Goal: Information Seeking & Learning: Check status

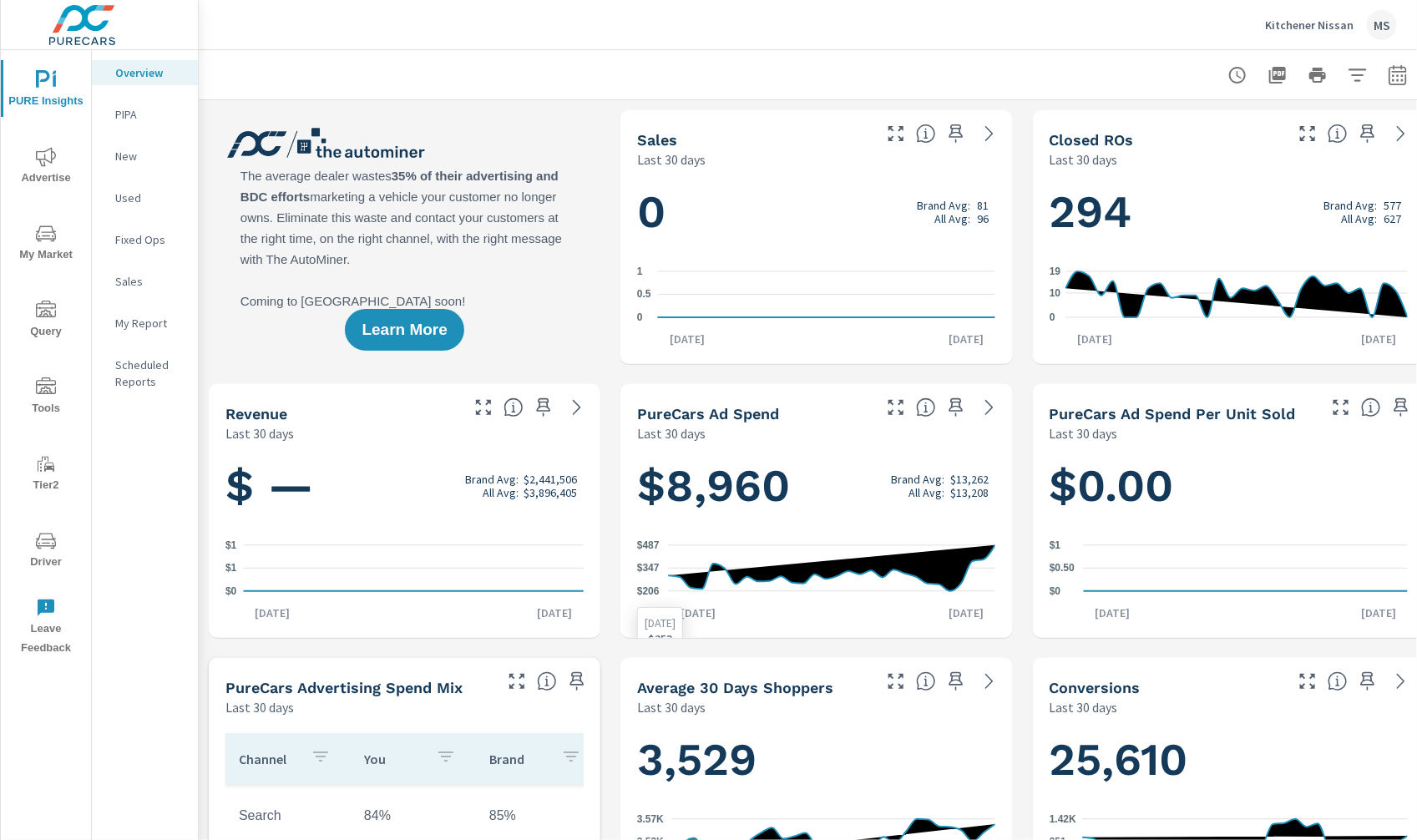
scroll to position [0, 31]
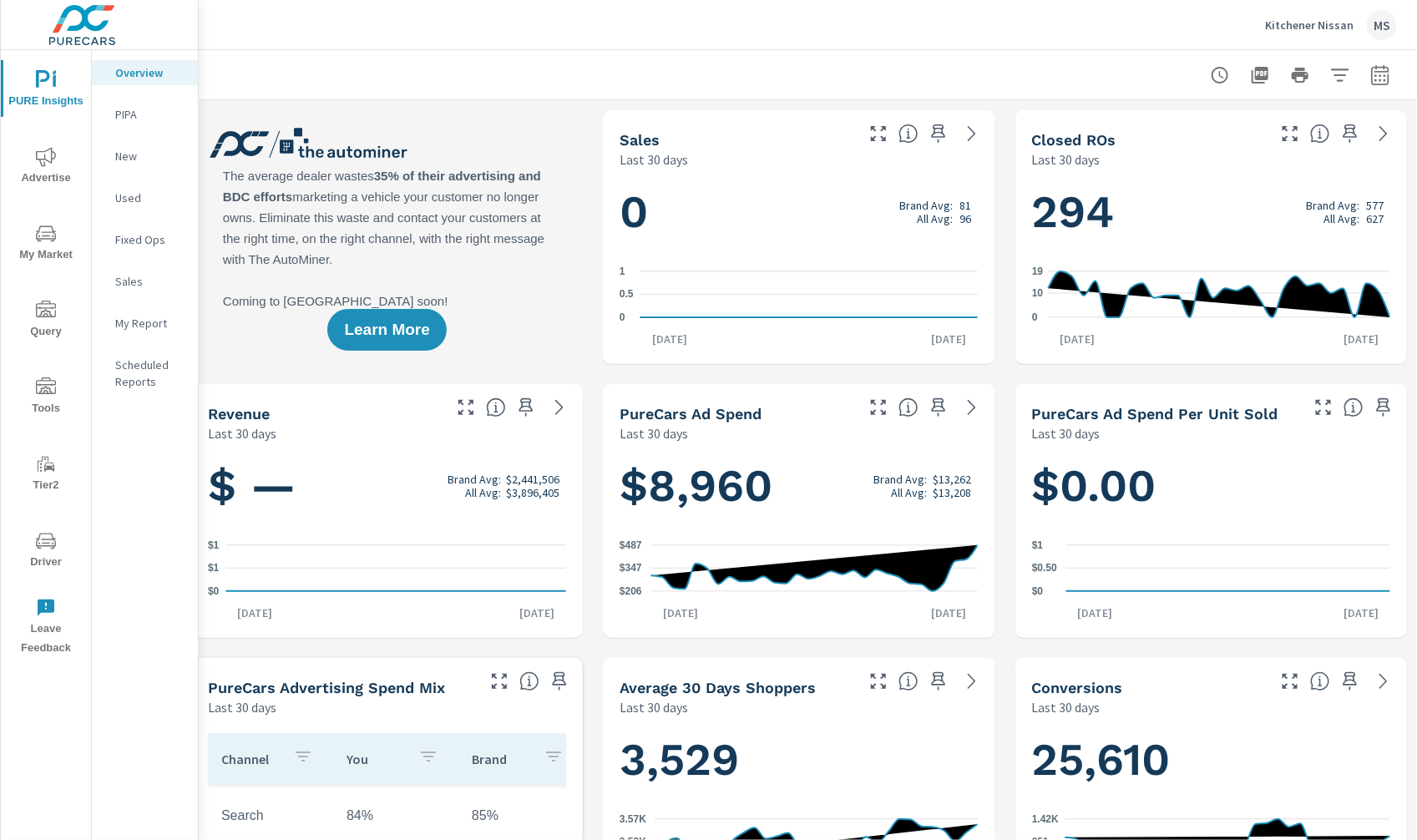
click at [41, 540] on icon "nav menu" at bounding box center [46, 540] width 20 height 20
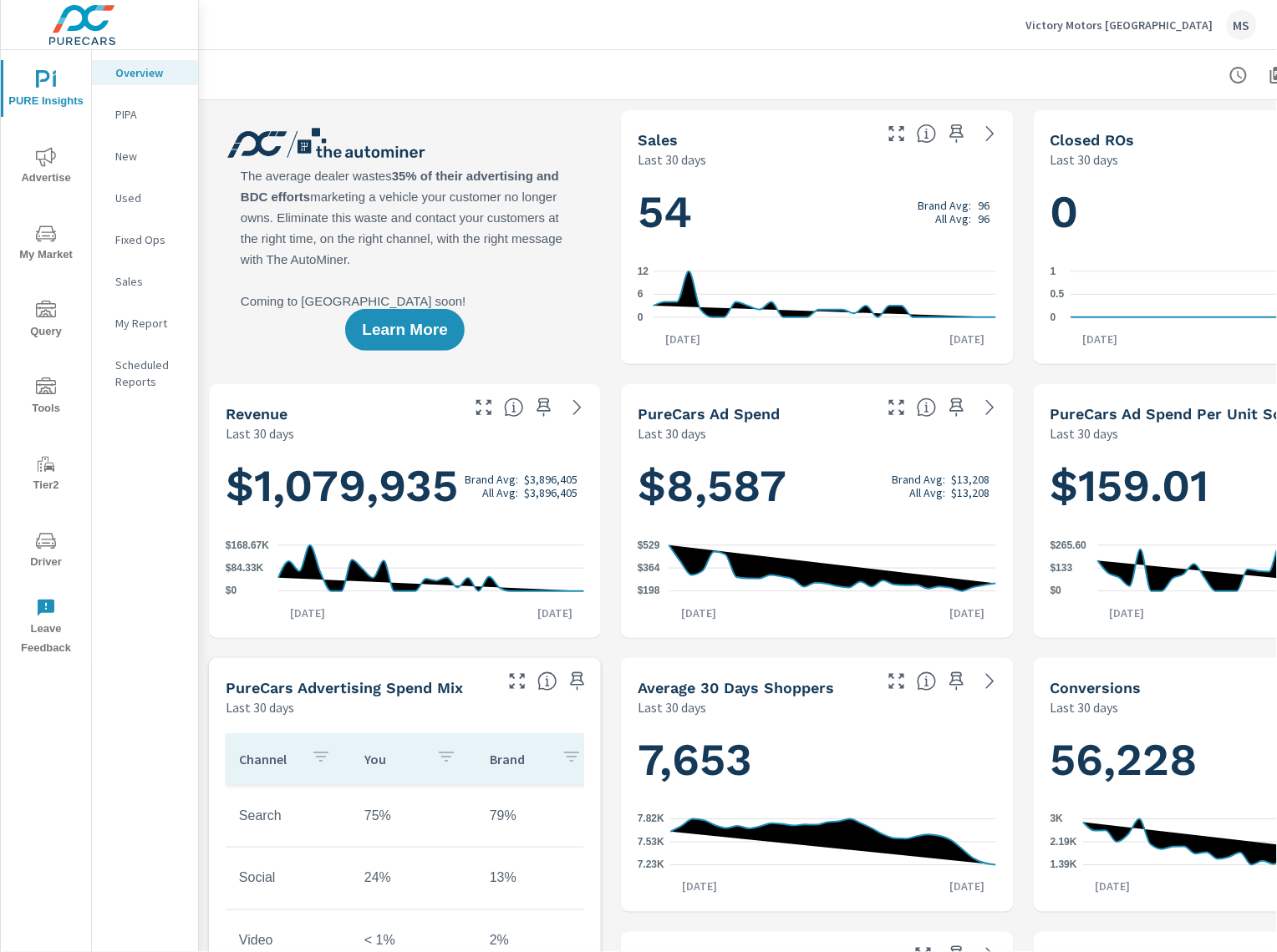
click at [45, 153] on icon "nav menu" at bounding box center [46, 157] width 20 height 20
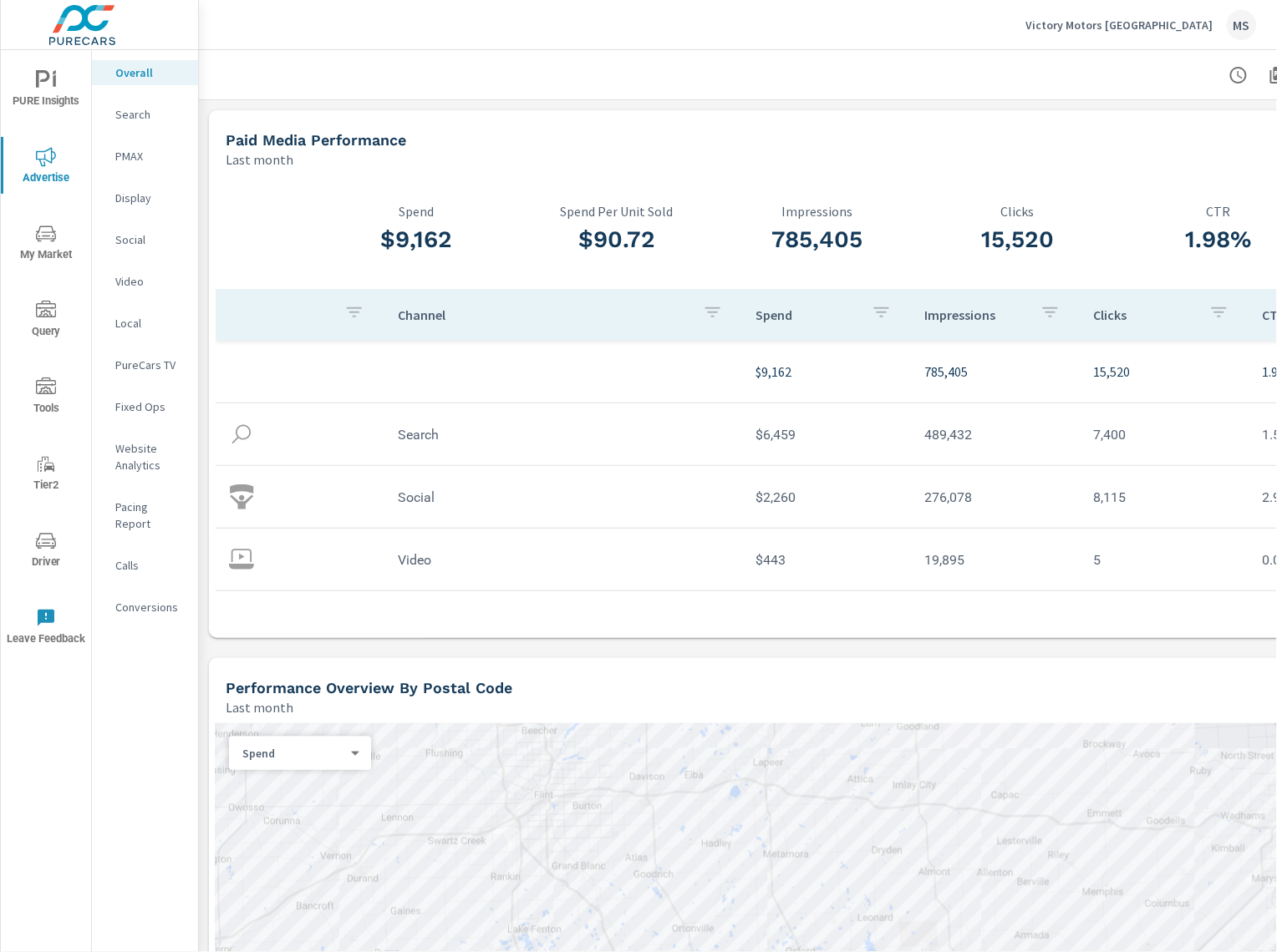
scroll to position [0, 173]
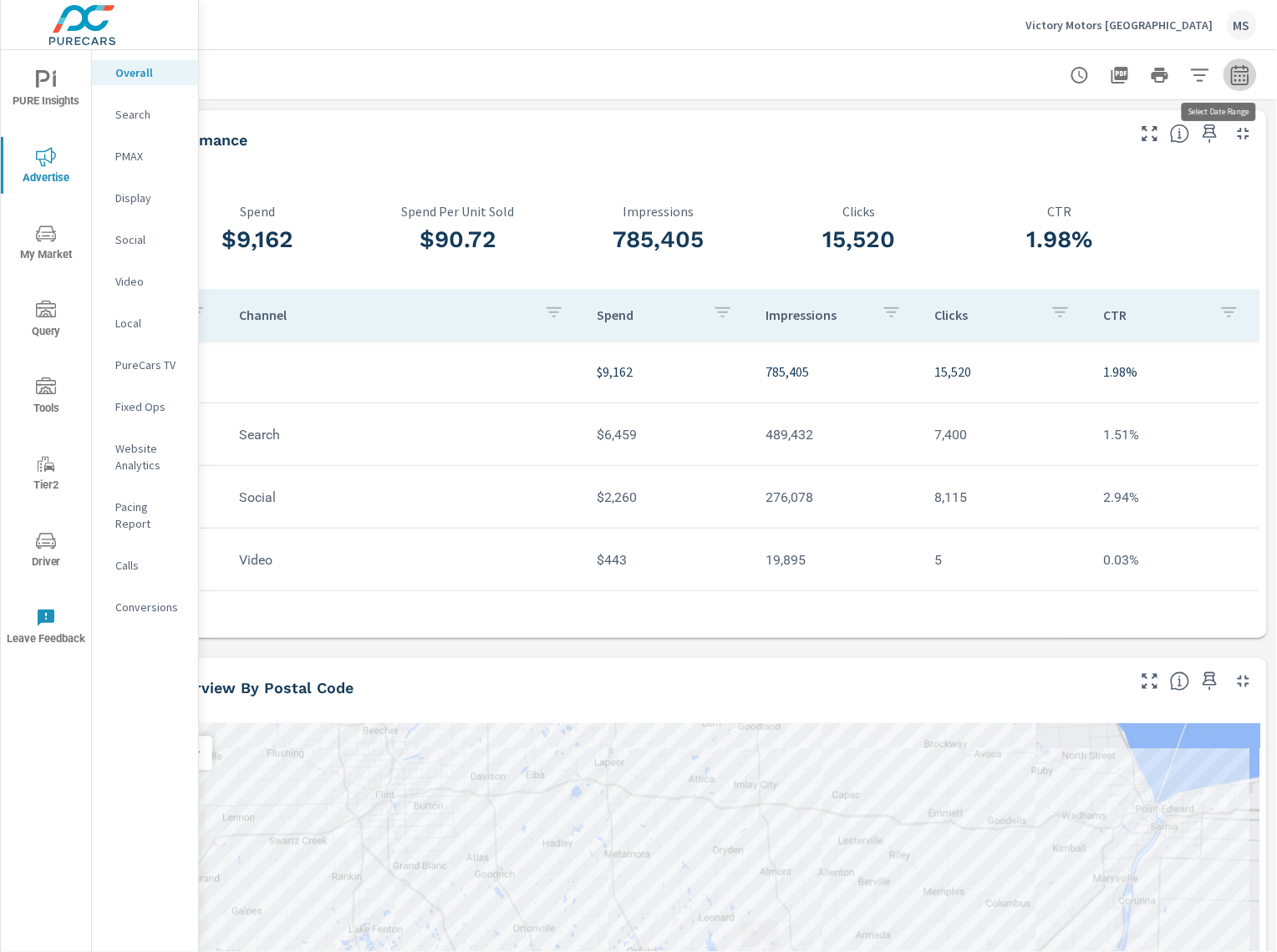
click at [1236, 75] on icon "button" at bounding box center [1240, 75] width 20 height 20
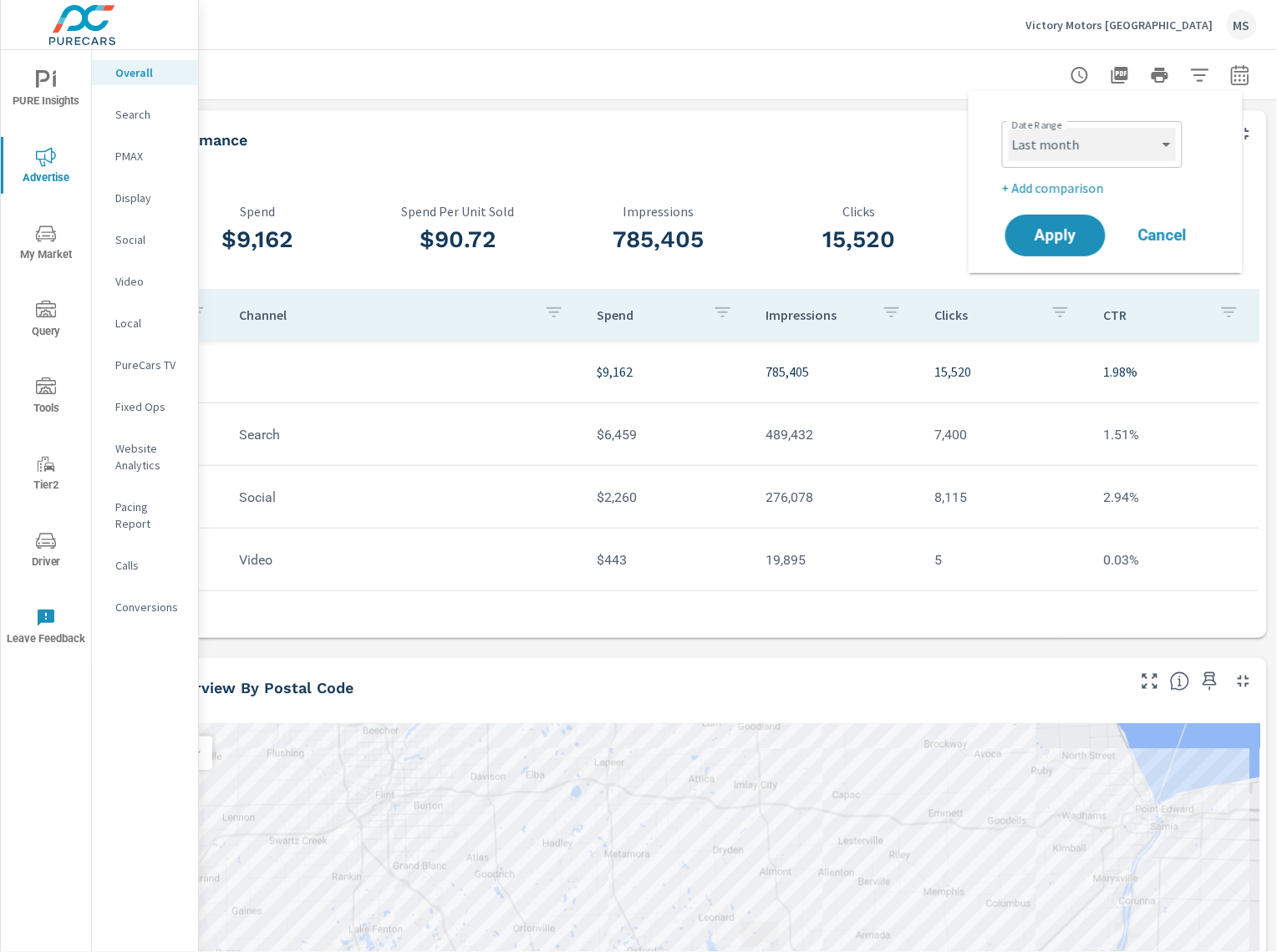
click at [1135, 147] on select "Custom [DATE] Last week Last 7 days Last 14 days Last 30 days Last 45 days Last…" at bounding box center [1092, 145] width 167 height 33
click at [1008, 128] on select "Custom [DATE] Last week Last 7 days Last 14 days Last 30 days Last 45 days Last…" at bounding box center [1092, 145] width 167 height 33
select select "Month to date"
click at [1060, 182] on p "+ Add comparison" at bounding box center [1109, 188] width 213 height 20
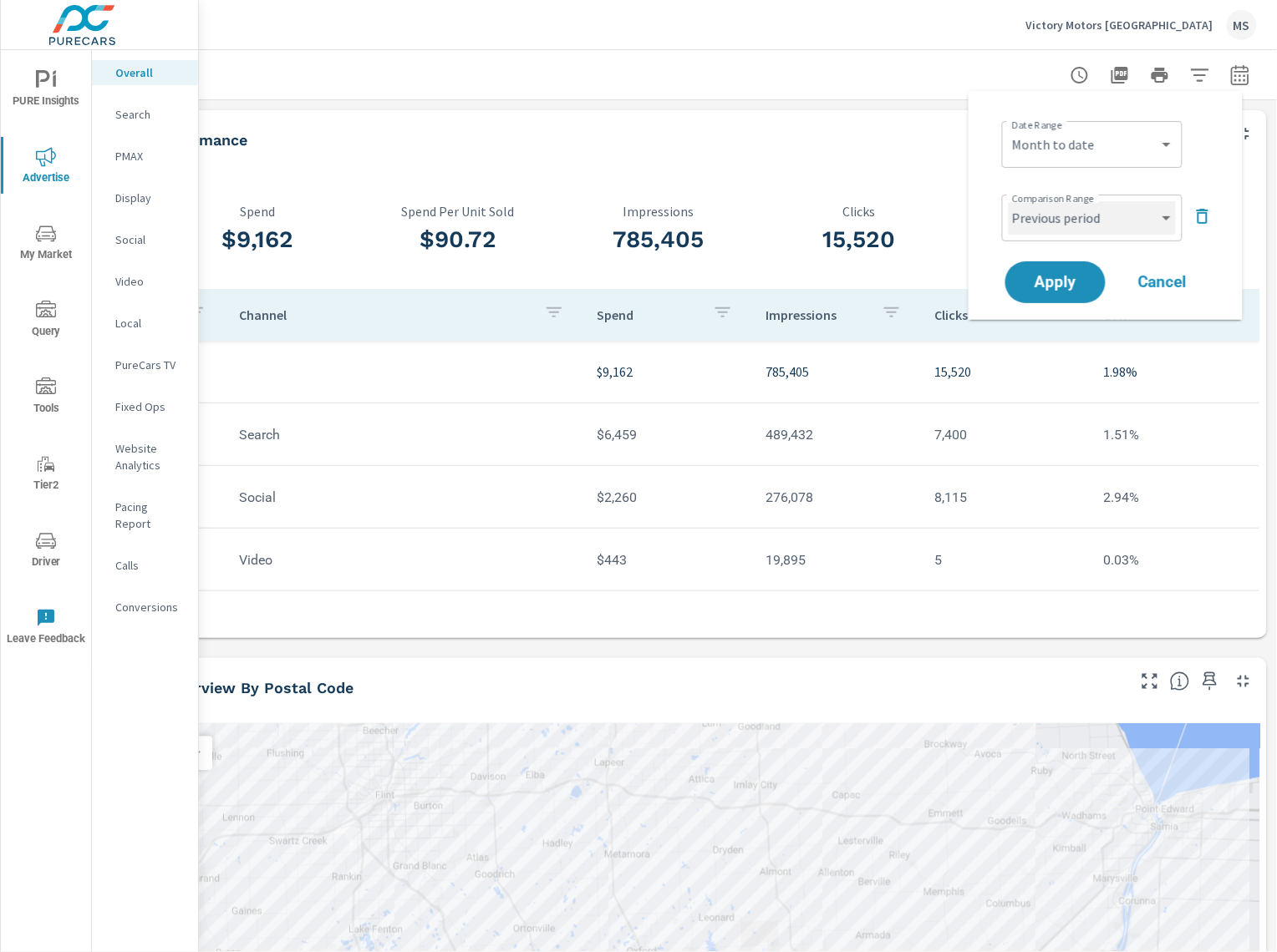
click at [1061, 210] on select "Custom Previous period Previous month Previous year" at bounding box center [1092, 218] width 167 height 33
click at [1008, 202] on select "Custom Previous period Previous month Previous year" at bounding box center [1092, 218] width 167 height 33
select select "Previous month"
click at [1060, 269] on button "Apply" at bounding box center [1055, 282] width 103 height 43
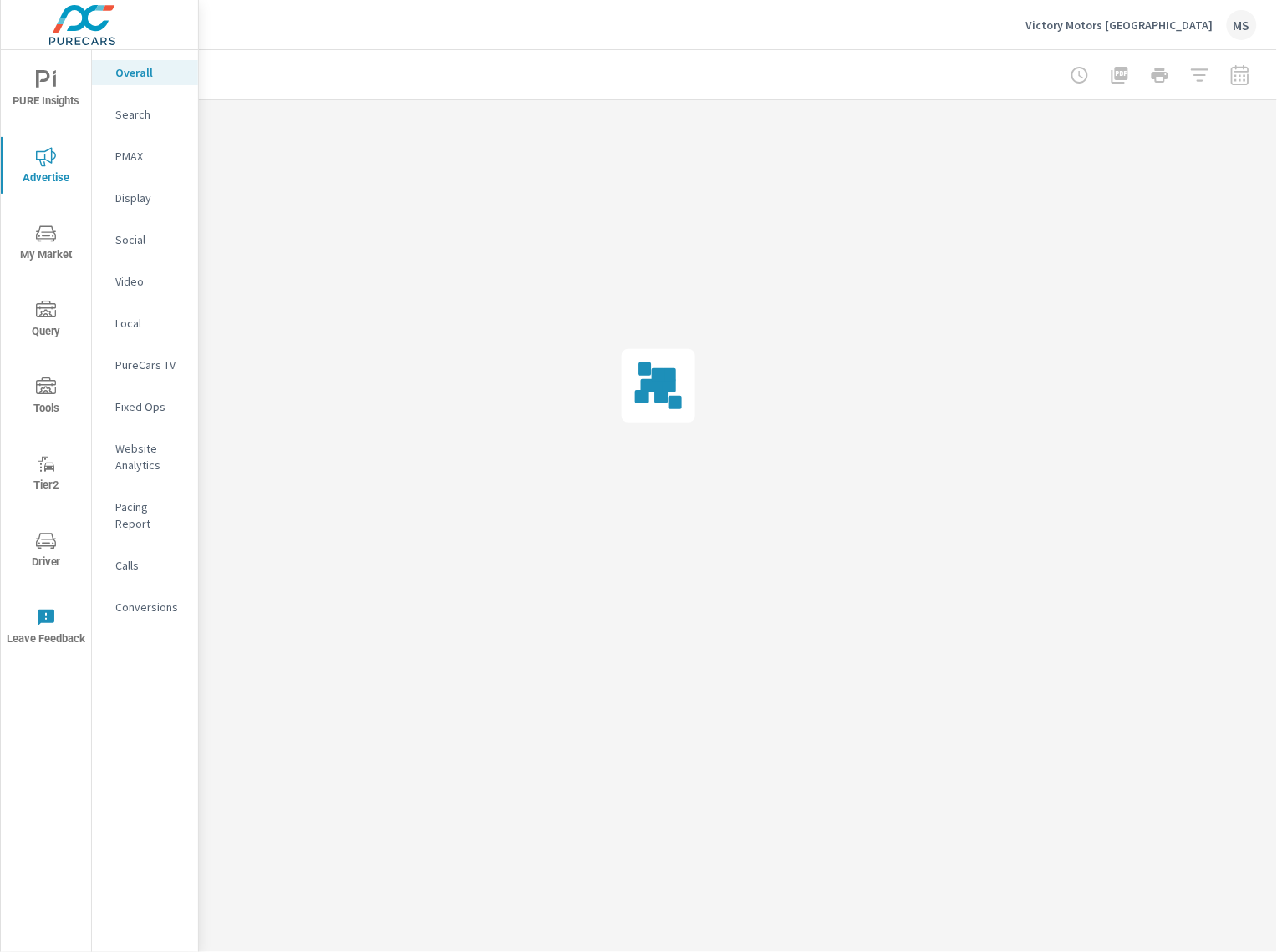
scroll to position [0, 157]
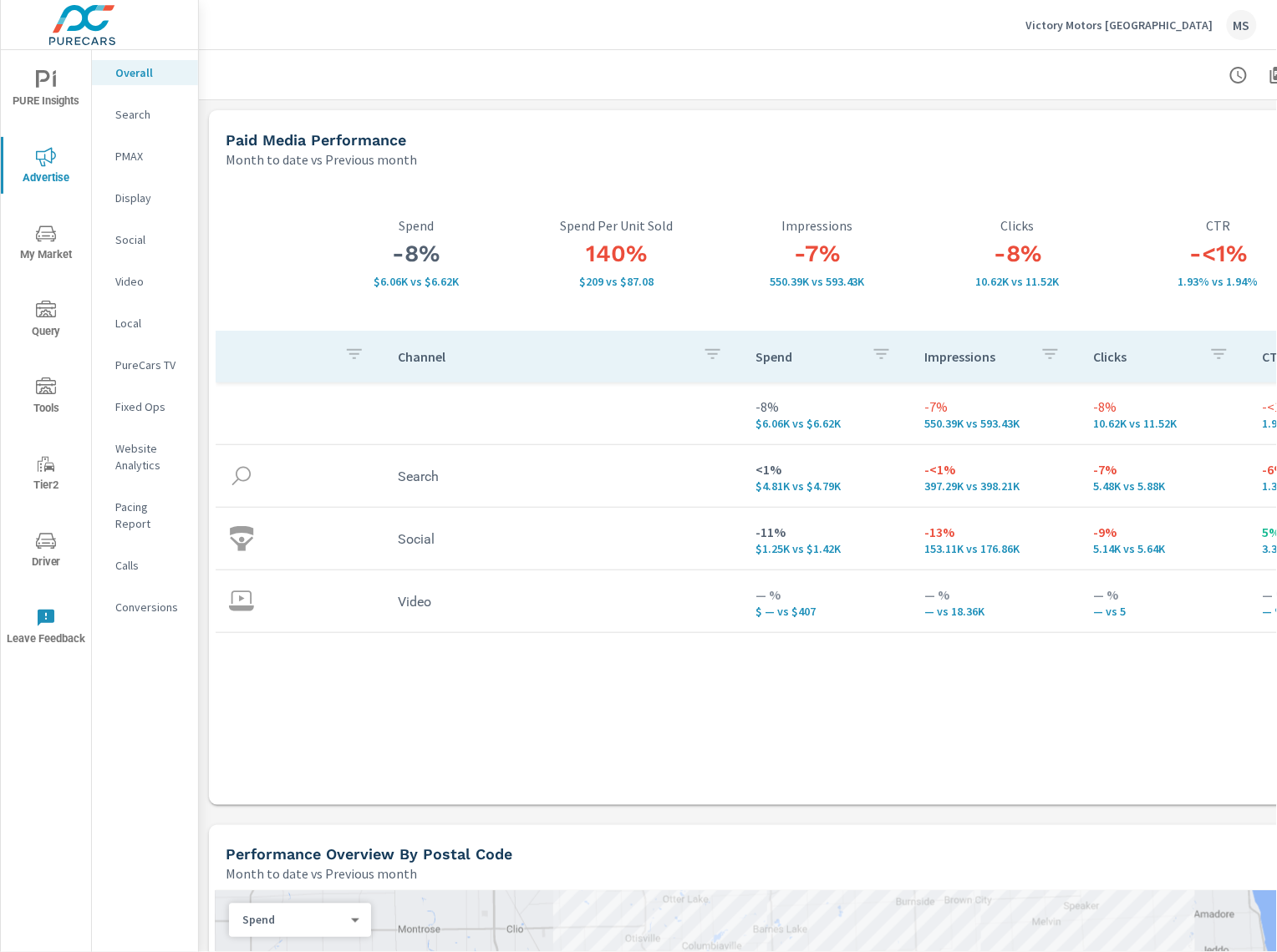
click at [142, 146] on div "PMAX" at bounding box center [145, 155] width 106 height 25
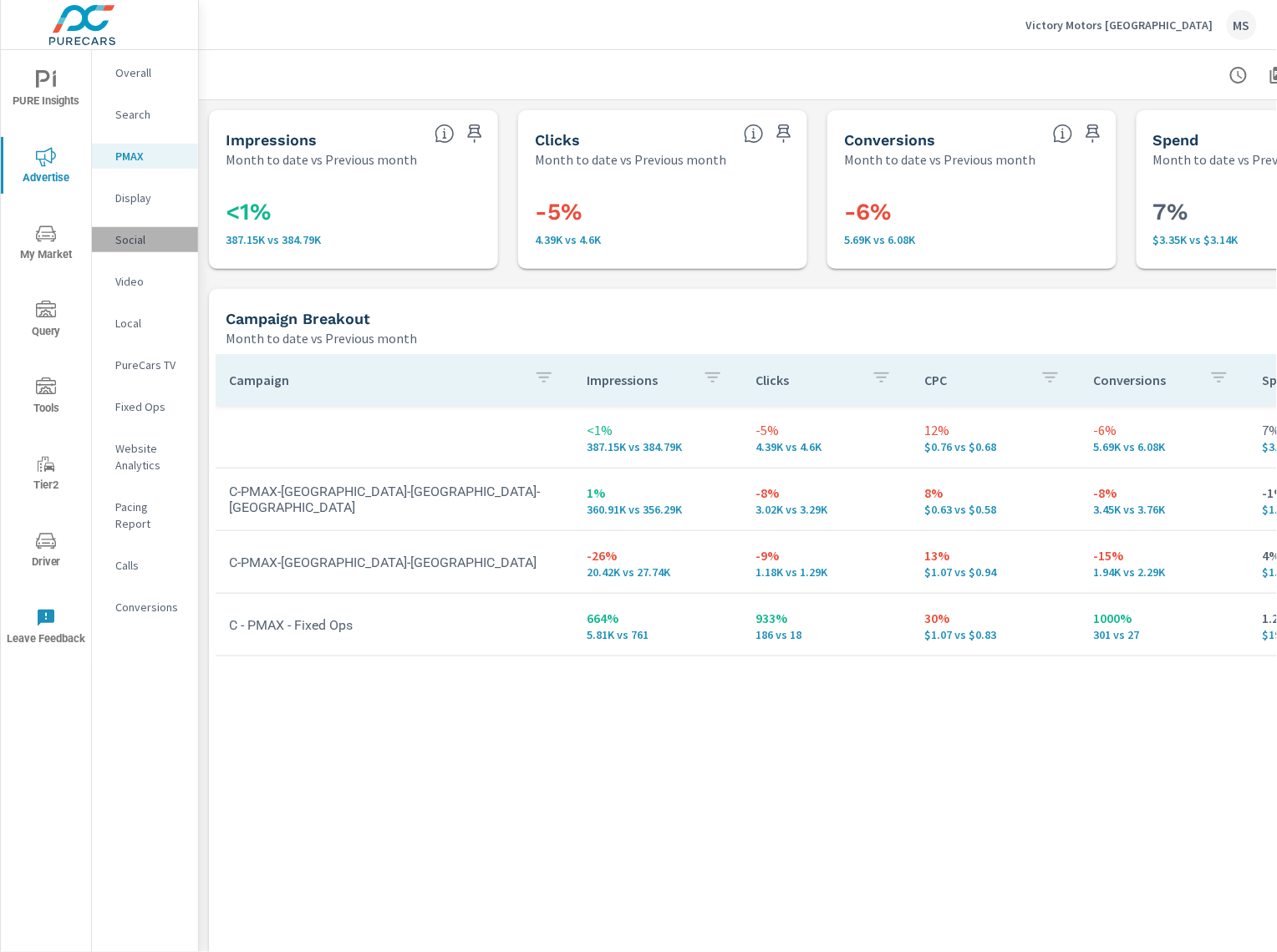
click at [149, 246] on p "Social" at bounding box center [150, 239] width 70 height 17
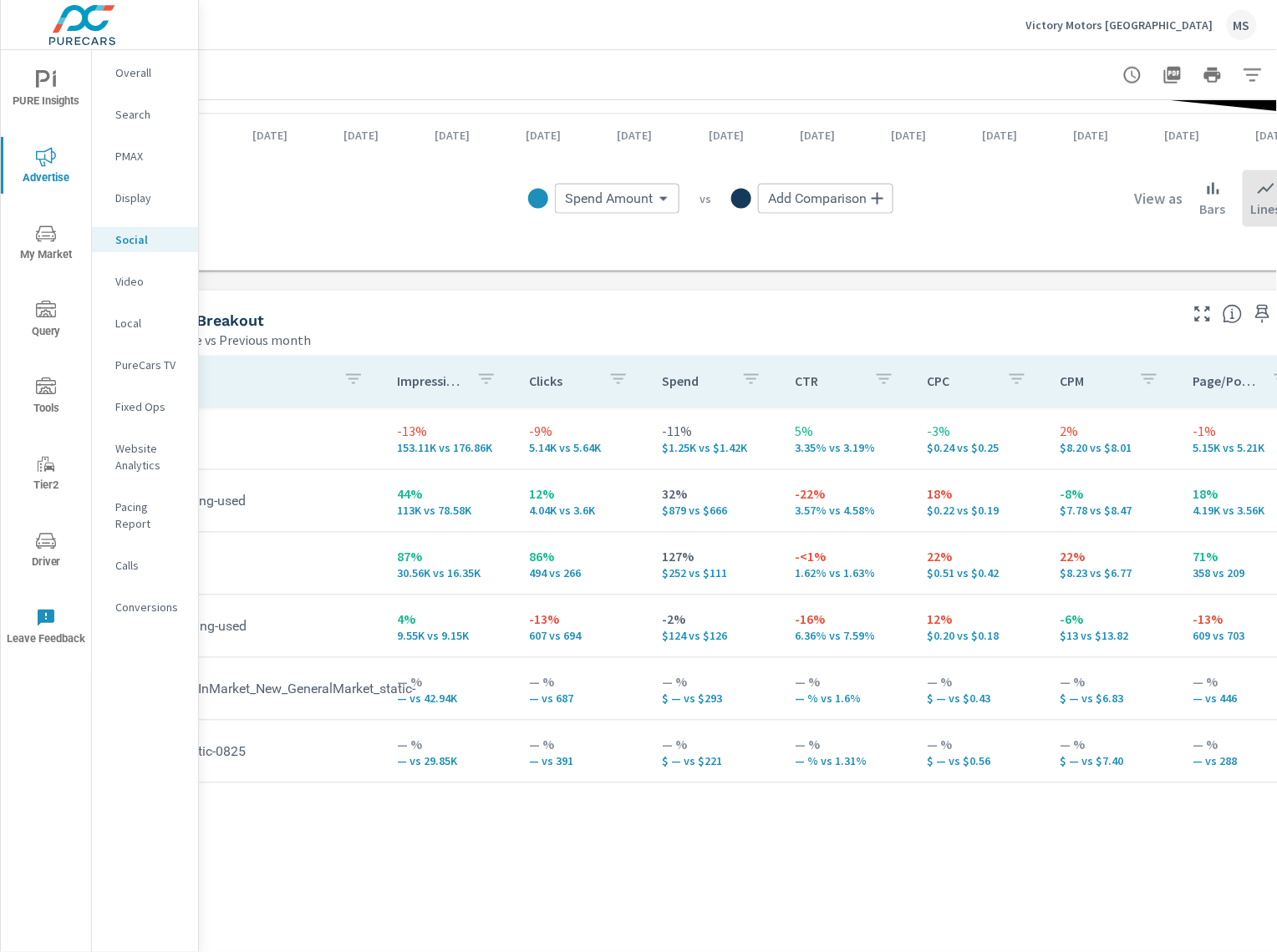
scroll to position [535, 101]
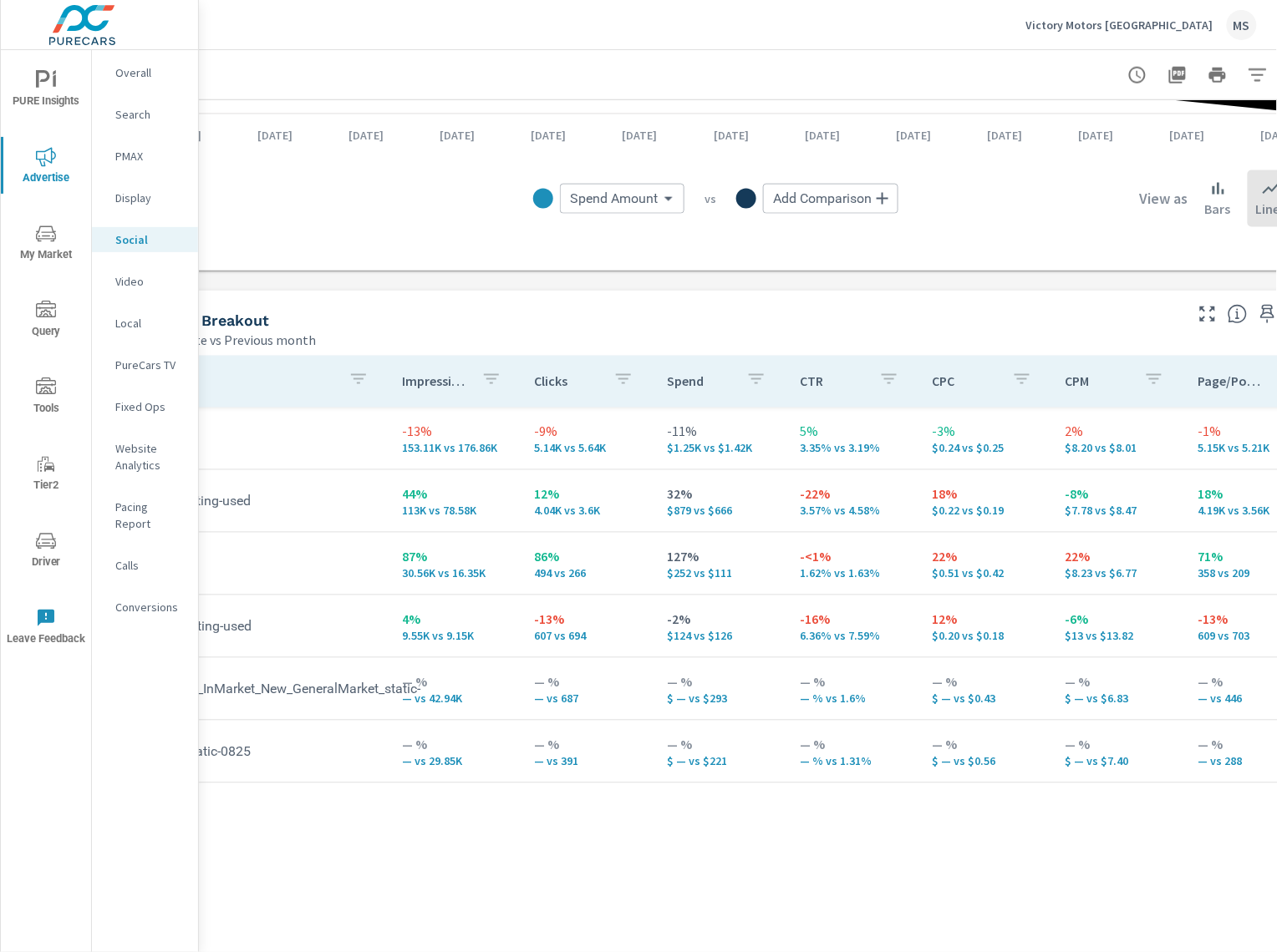
click at [126, 441] on p "Website Analytics" at bounding box center [150, 457] width 70 height 33
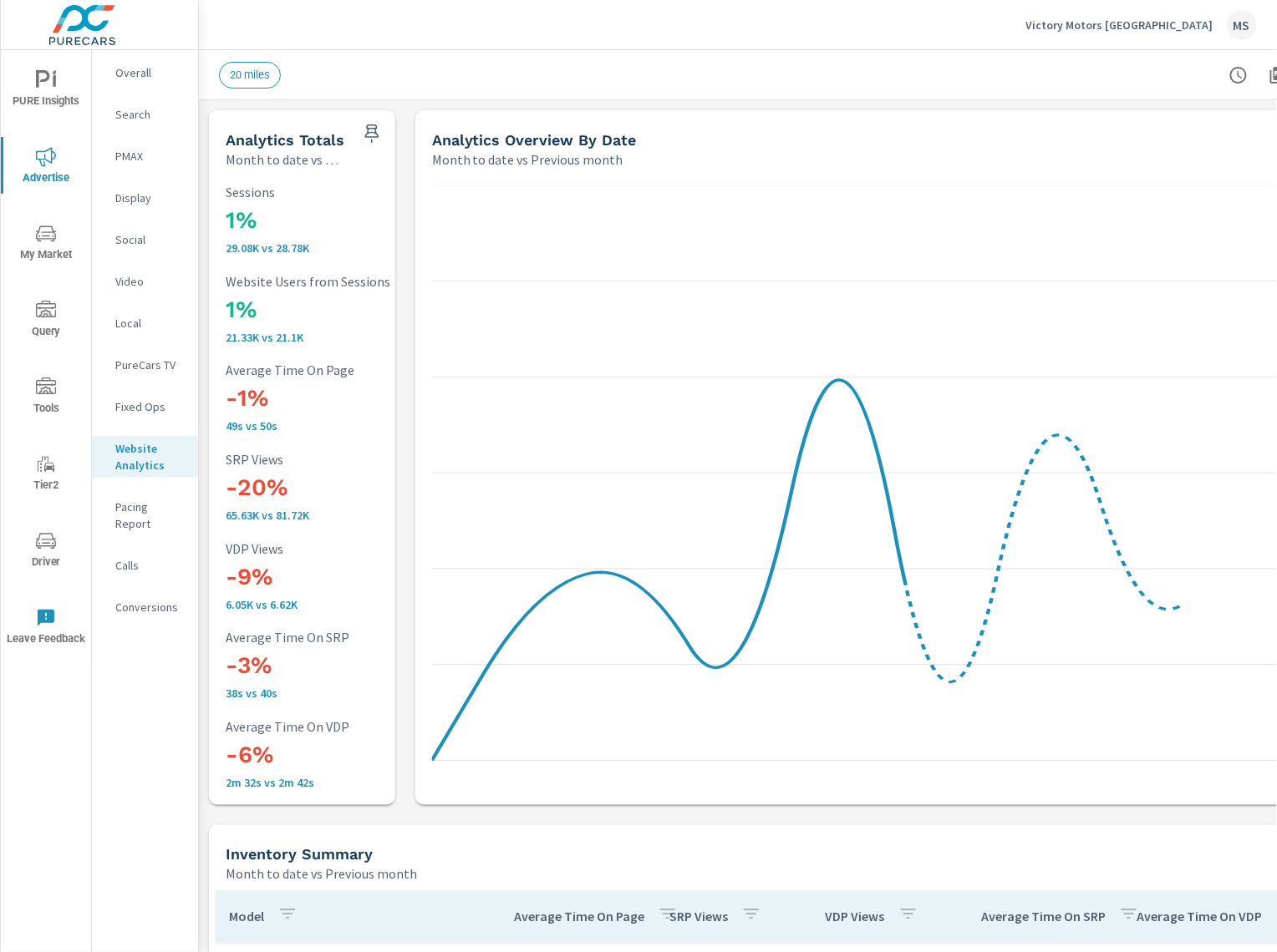
click at [128, 112] on p "Search" at bounding box center [150, 114] width 70 height 17
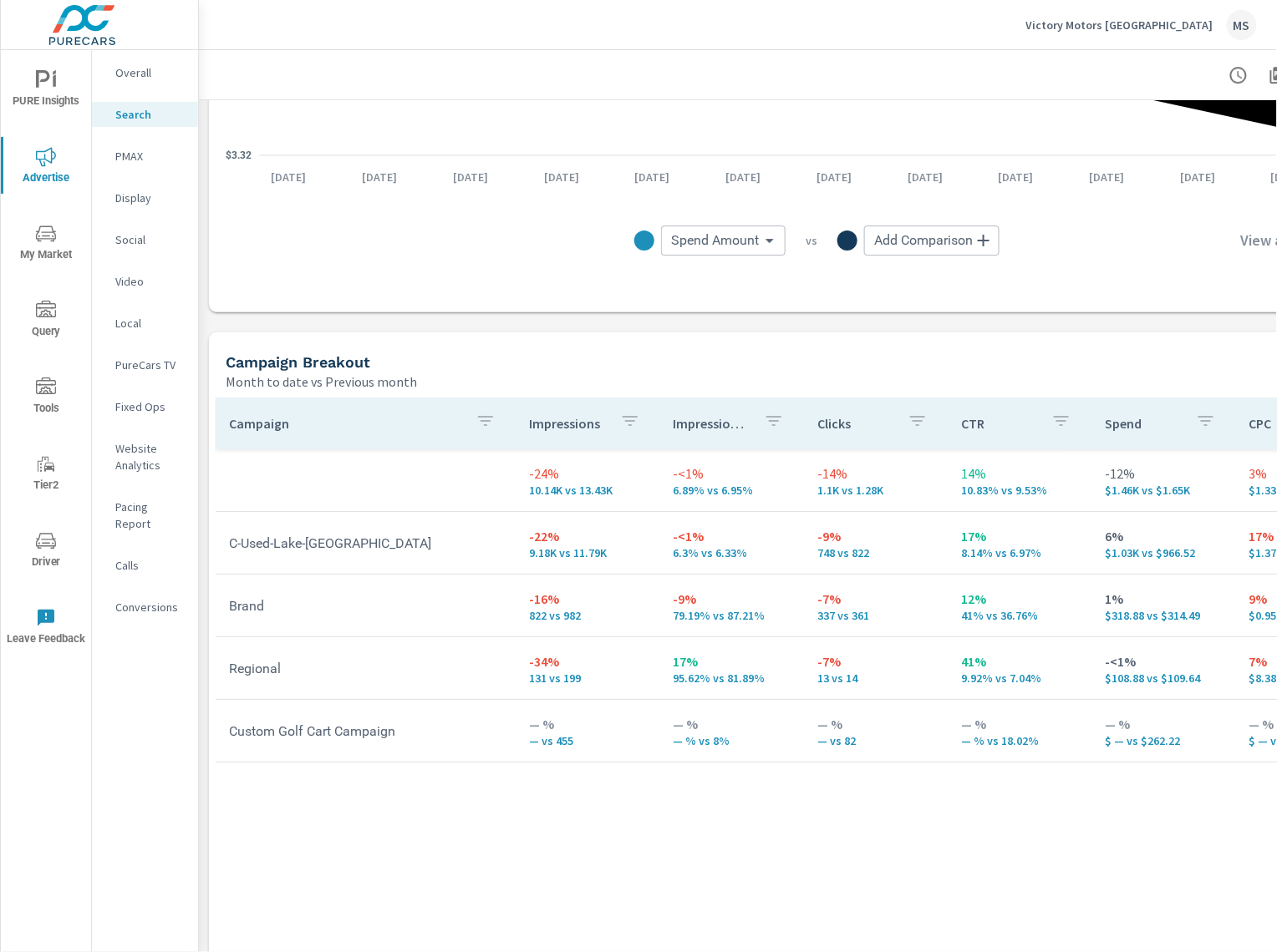
click at [136, 149] on p "PMAX" at bounding box center [150, 155] width 70 height 17
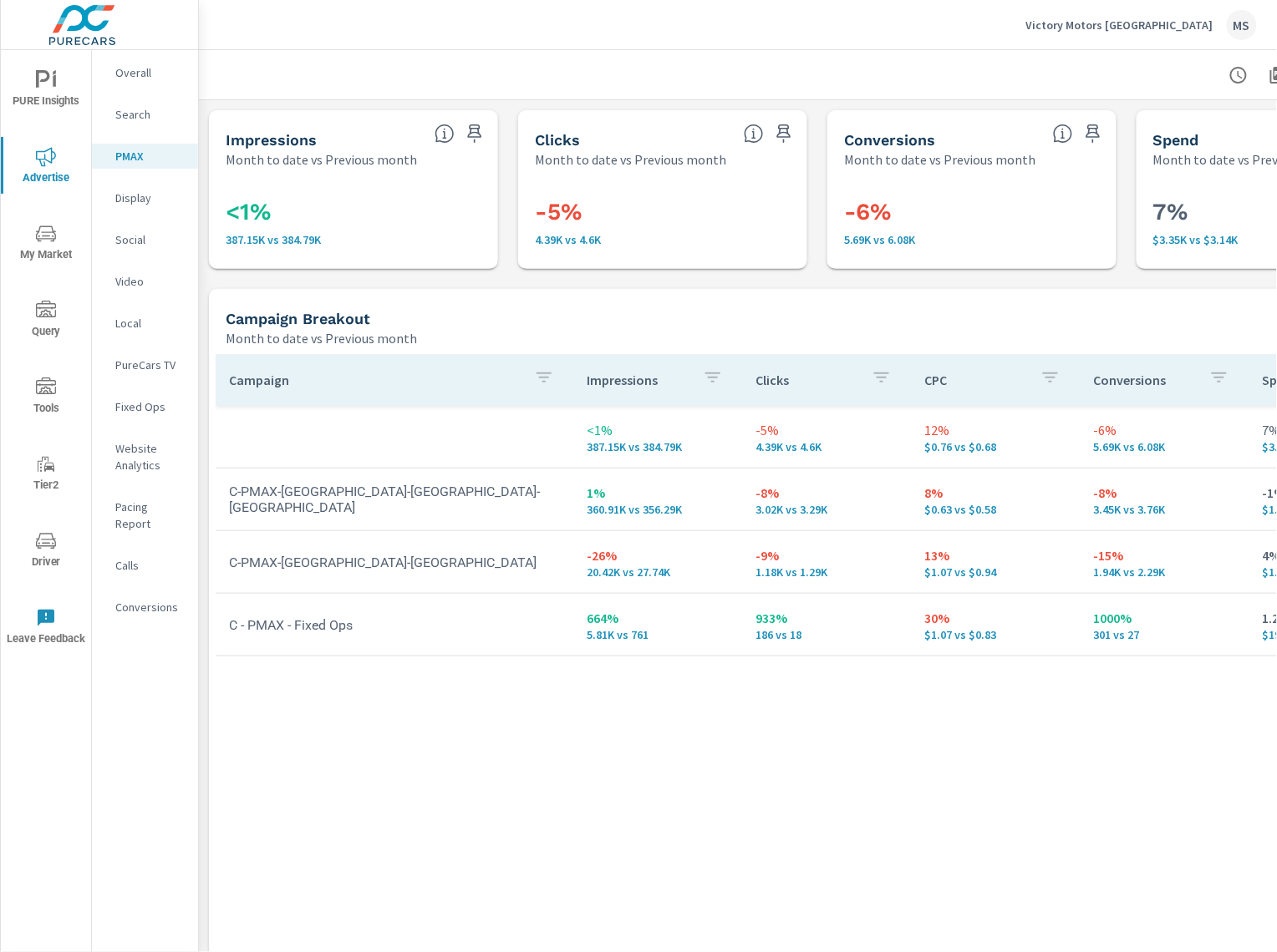
click at [383, 652] on tr "C - PMAX - Fixed Ops 664% 5.81K vs 761 933% 186 vs 18 30% $1.07 vs $0.83 1000% …" at bounding box center [817, 625] width 1202 height 63
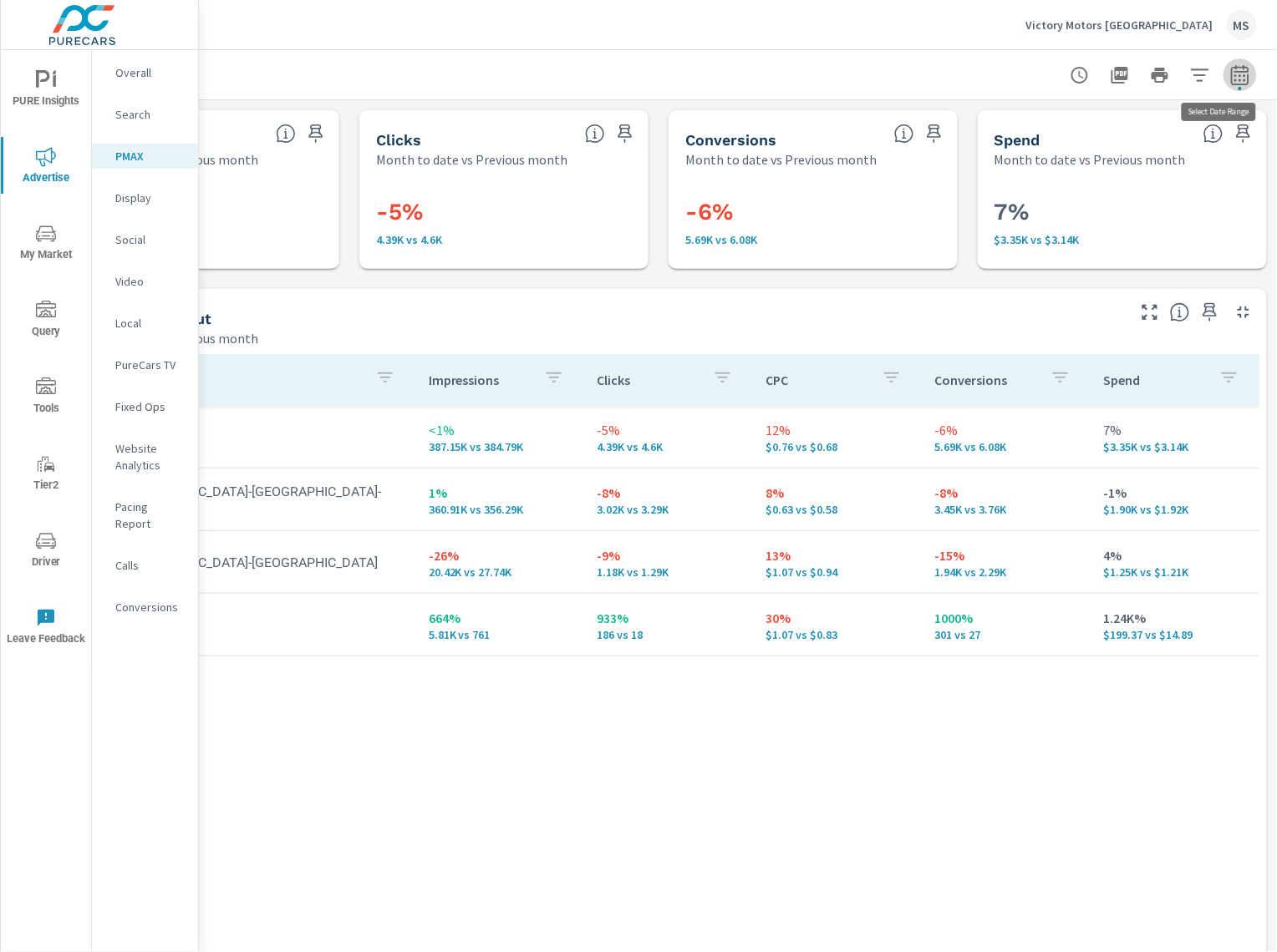
click at [1230, 82] on icon "button" at bounding box center [1240, 75] width 20 height 20
select select "Month to date"
select select "Previous month"
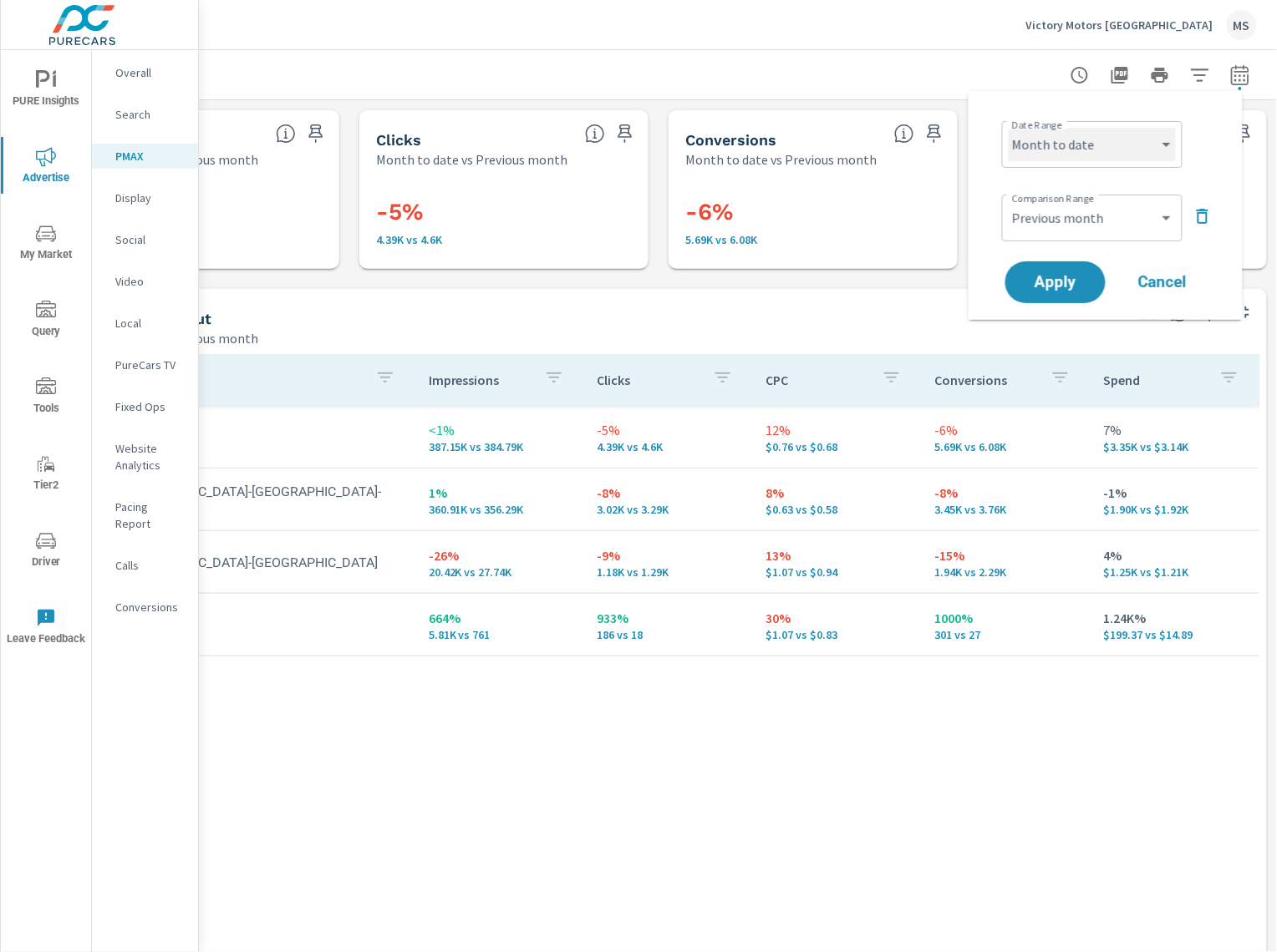
click at [1058, 149] on select "Custom [DATE] Last week Last 7 days Last 14 days Last 30 days Last 45 days Last…" at bounding box center [1092, 145] width 167 height 33
click at [1008, 128] on select "Custom [DATE] Last week Last 7 days Last 14 days Last 30 days Last 45 days Last…" at bounding box center [1092, 145] width 167 height 33
select select "Last 7 days"
click at [1061, 213] on select "Custom Previous period Previous month Previous year" at bounding box center [1092, 218] width 167 height 33
click at [1008, 202] on select "Custom Previous period Previous month Previous year" at bounding box center [1092, 218] width 167 height 33
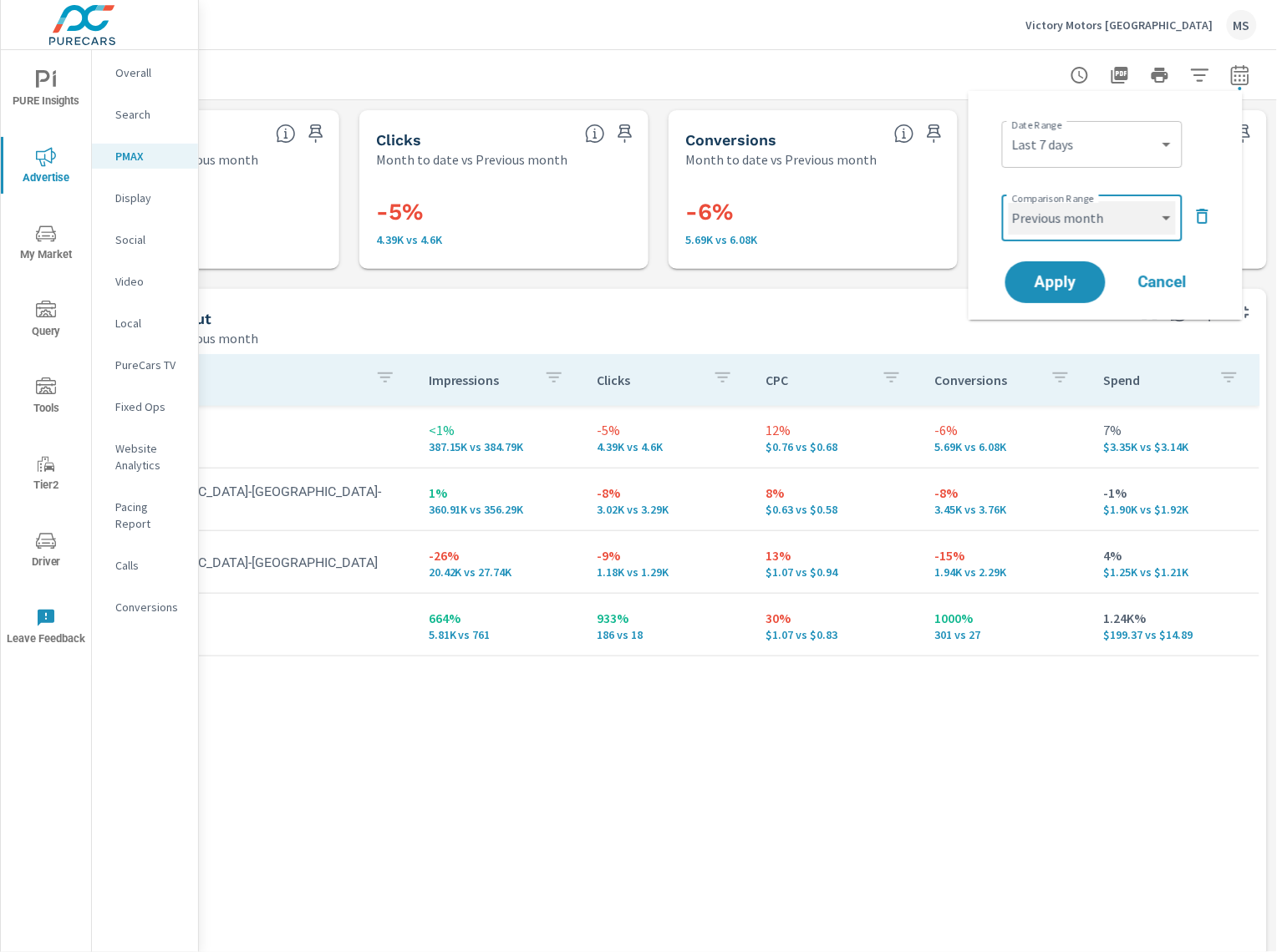
select select "Previous period"
click at [1051, 269] on button "Apply" at bounding box center [1055, 282] width 103 height 43
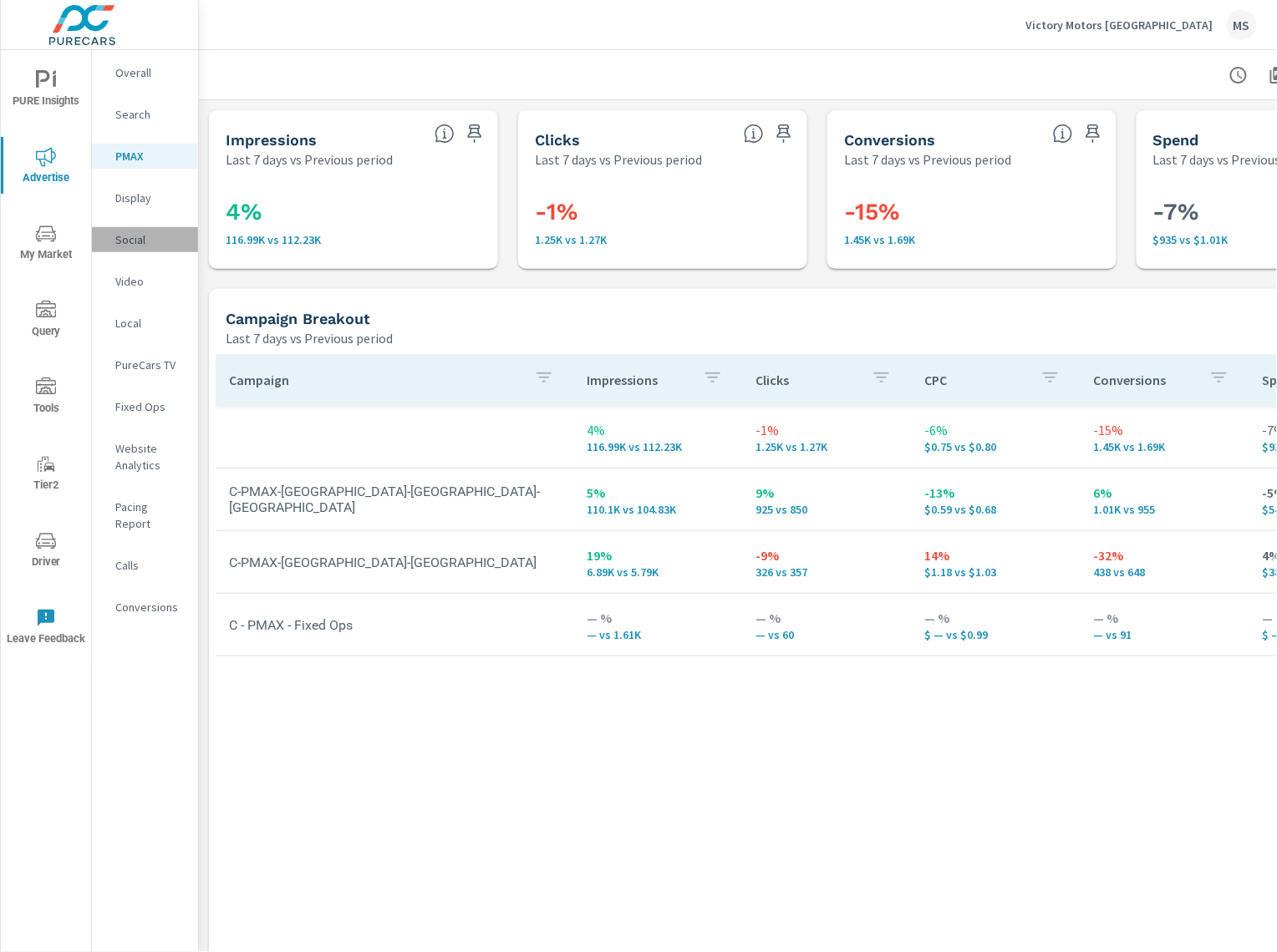
click at [119, 231] on p "Social" at bounding box center [150, 239] width 70 height 17
